Goal: Task Accomplishment & Management: Manage account settings

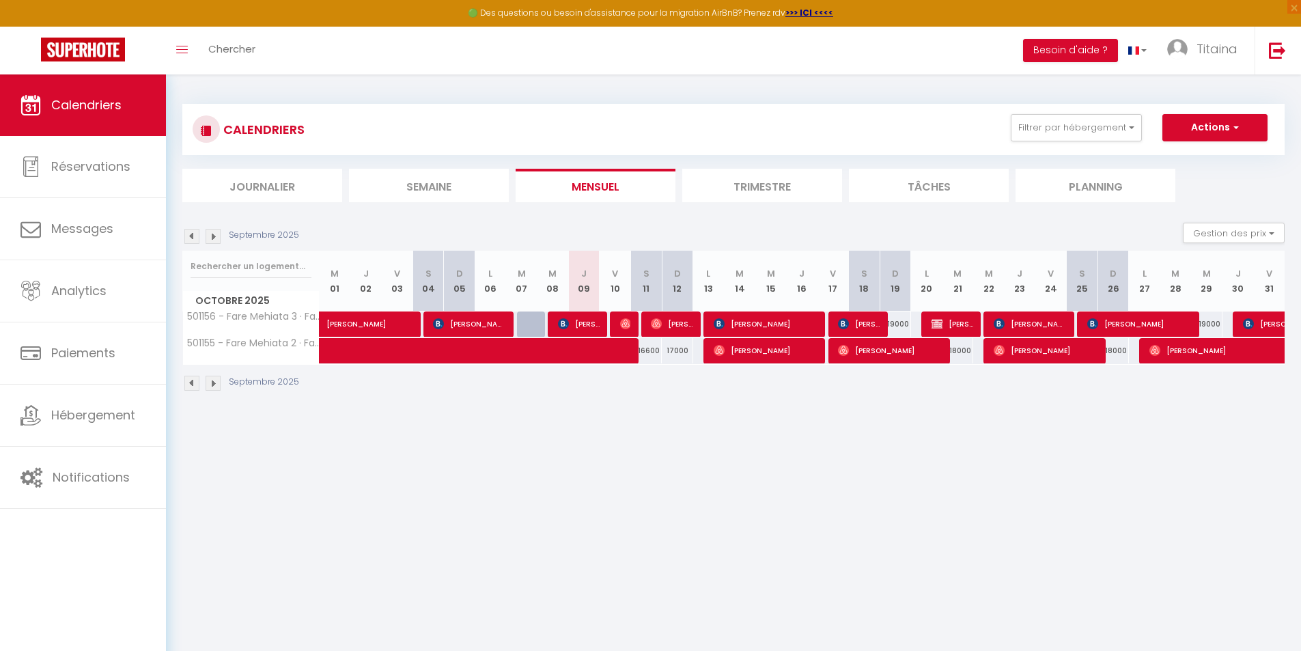
click at [1071, 25] on div "🟢 Des questions ou besoin d'assistance pour la migration AirBnB? Prenez rdv >>>…" at bounding box center [650, 13] width 1301 height 27
click at [1071, 46] on button "Besoin d'aide ?" at bounding box center [1070, 50] width 95 height 23
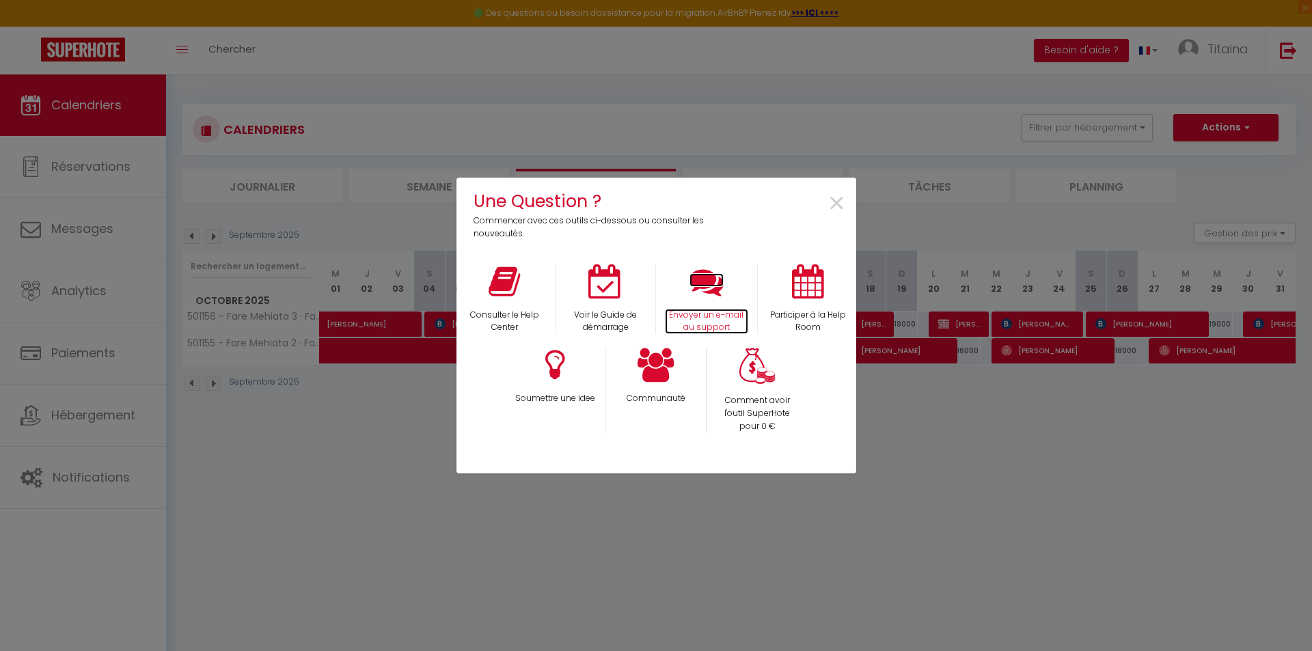
click at [723, 313] on p "Envoyer un e-mail au support" at bounding box center [706, 322] width 83 height 26
click at [701, 284] on icon at bounding box center [706, 281] width 34 height 34
click at [835, 210] on span "×" at bounding box center [836, 203] width 18 height 43
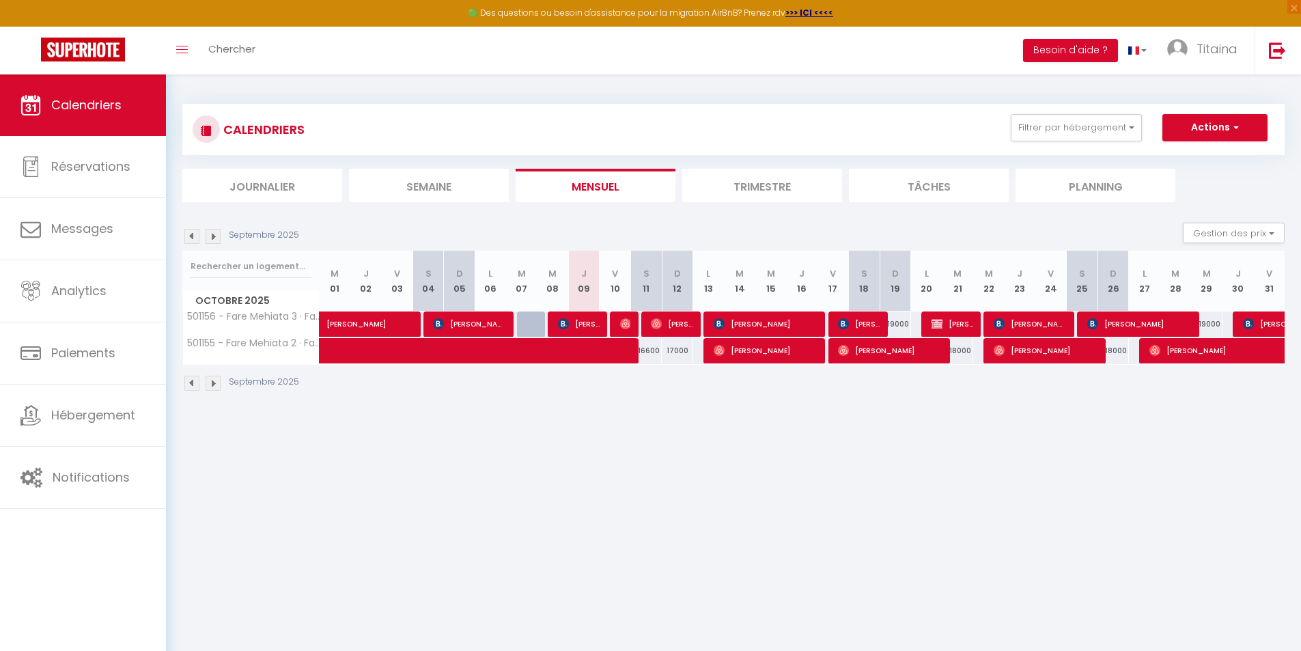
click at [738, 187] on li "Trimestre" at bounding box center [762, 185] width 160 height 33
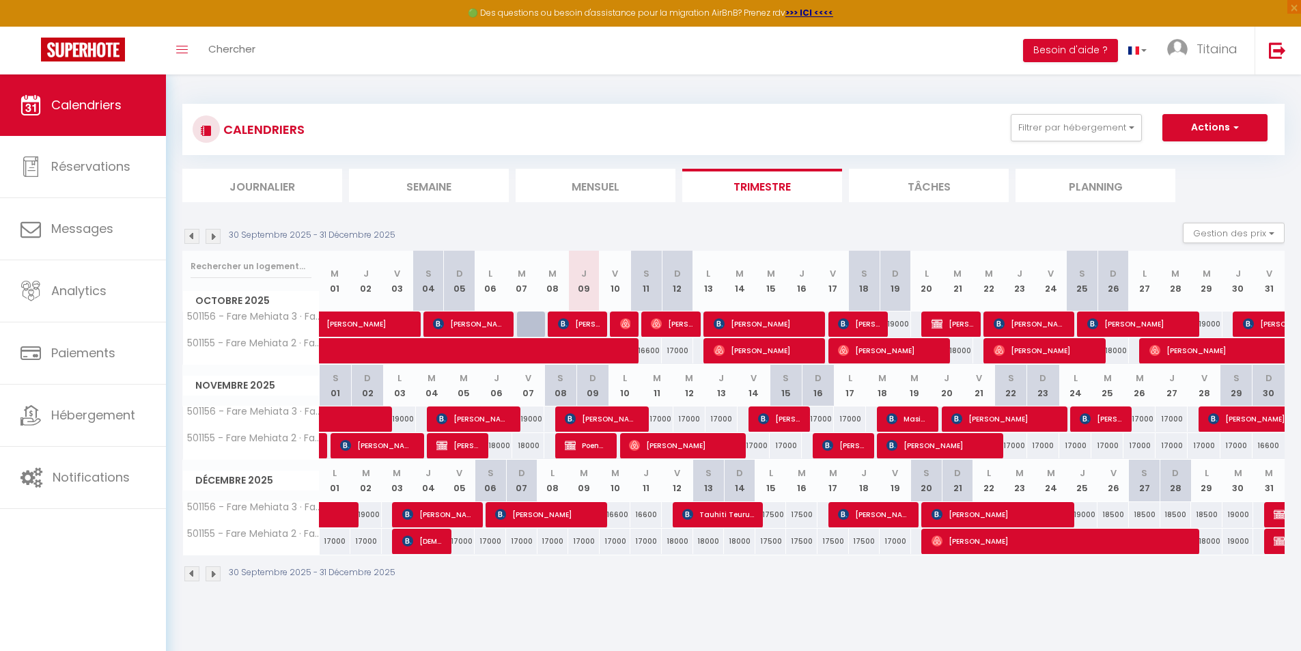
click at [461, 540] on div "17000" at bounding box center [459, 541] width 31 height 25
type input "17000"
type input "Ven 05 Décembre 2025"
type input "[DATE]"
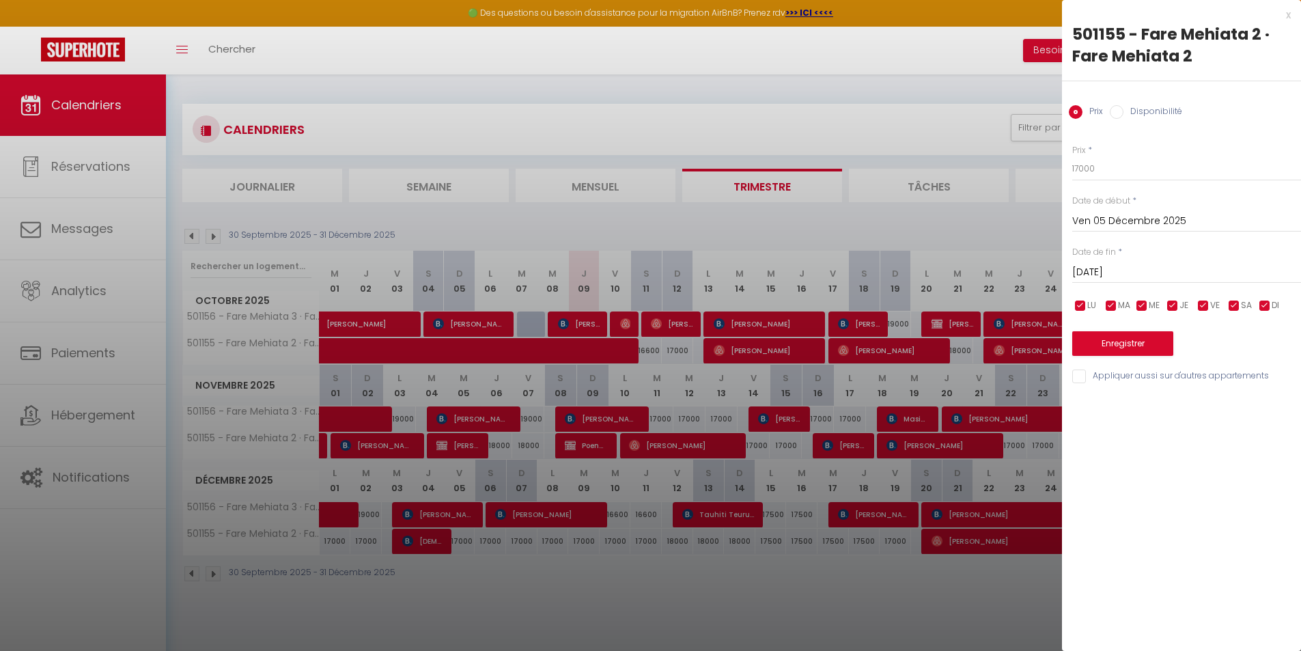
click at [1292, 16] on div "x 501155 - Fare Mehiata 2 · Fare Mehiata 2 Prix Disponibilité Prix * 17000 Stat…" at bounding box center [1181, 199] width 239 height 398
click at [1290, 12] on div "x" at bounding box center [1176, 15] width 229 height 16
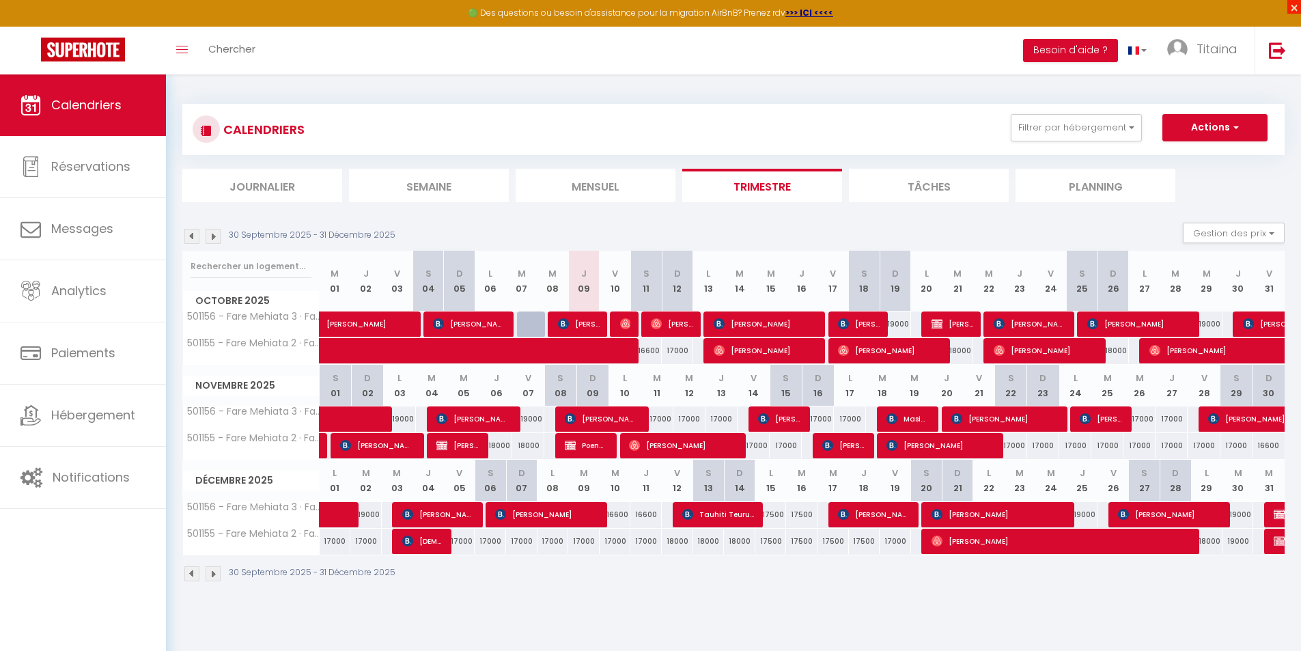
click at [1290, 10] on span "×" at bounding box center [1295, 7] width 14 height 14
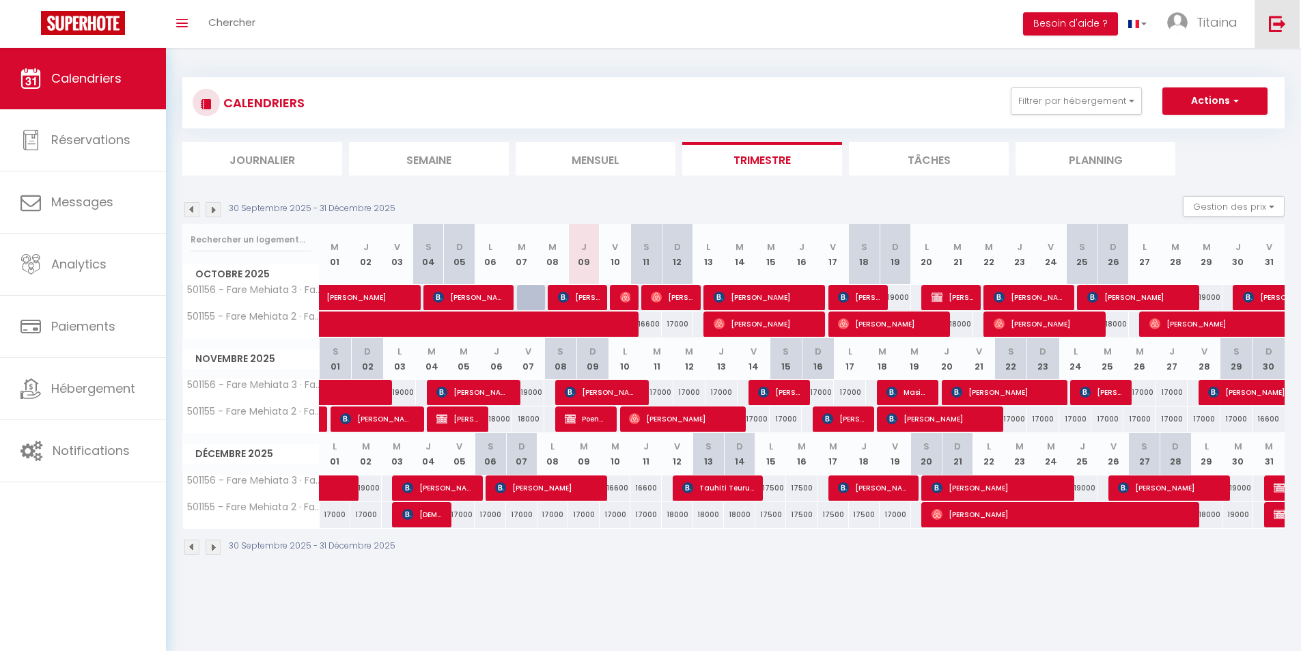
click at [1267, 23] on link at bounding box center [1277, 24] width 45 height 48
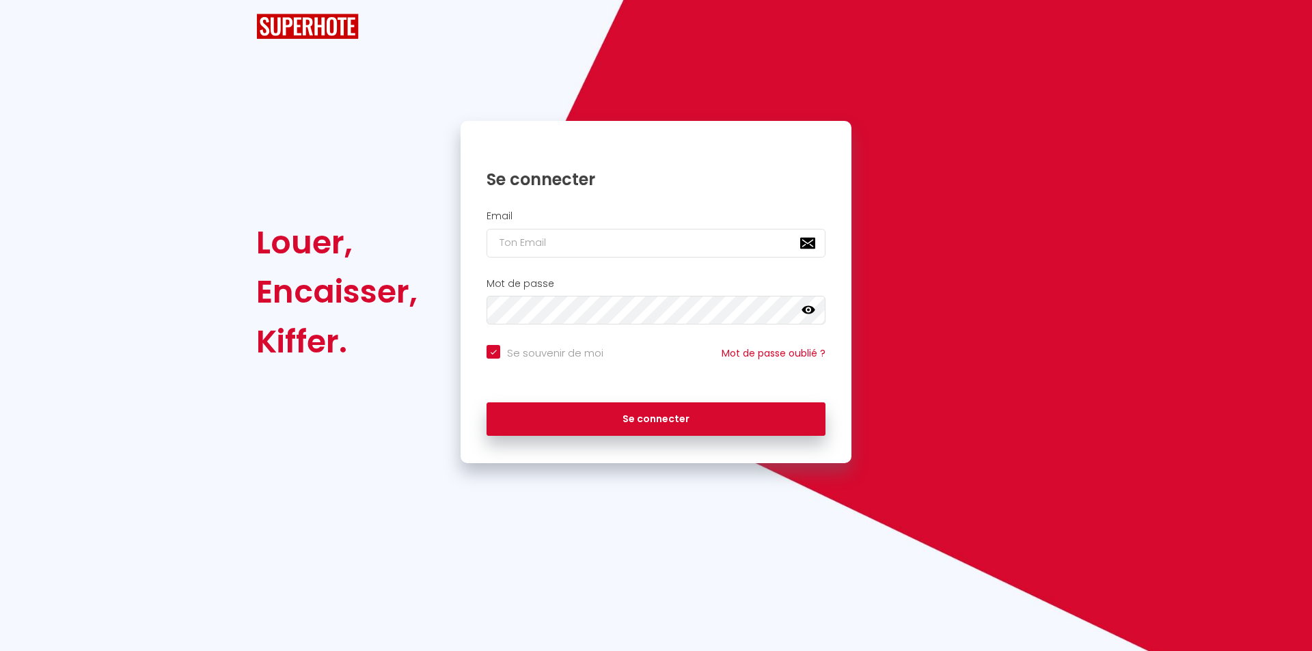
checkbox input "true"
type input "[EMAIL_ADDRESS][DOMAIN_NAME]"
checkbox input "true"
